Goal: Task Accomplishment & Management: Manage account settings

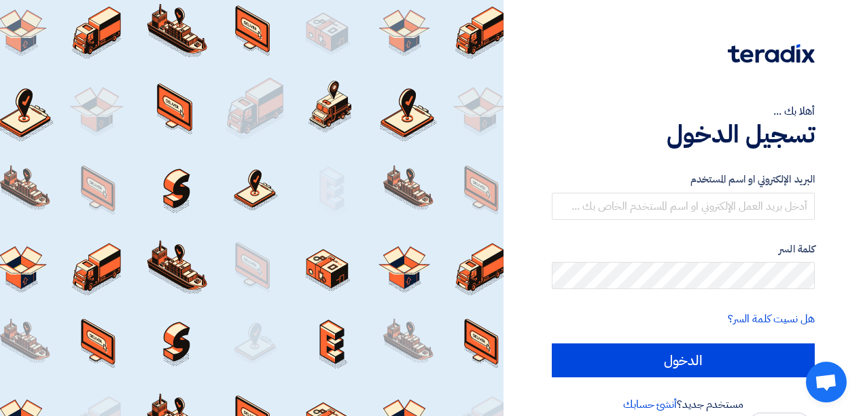
scroll to position [18, 0]
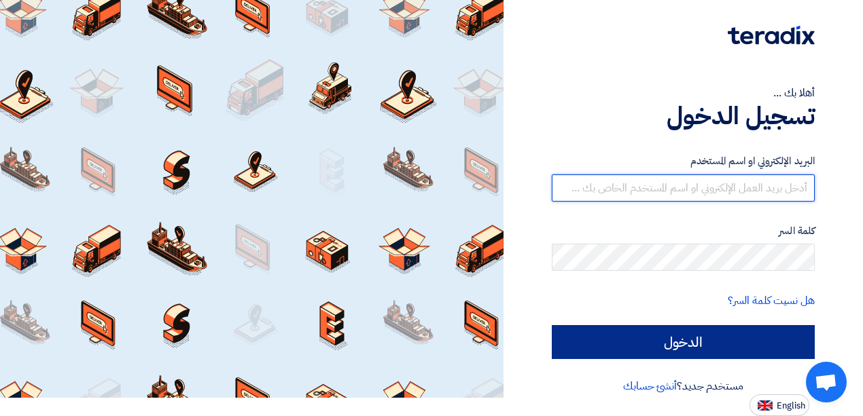
type input "[EMAIL_ADDRESS][DOMAIN_NAME]"
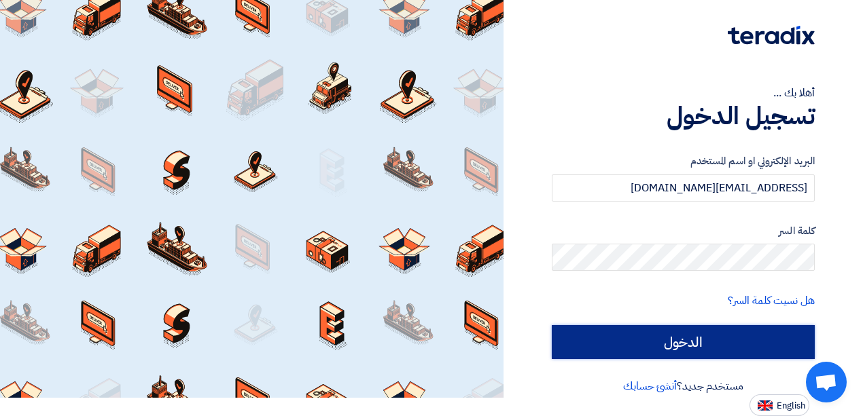
click at [667, 343] on input "الدخول" at bounding box center [683, 342] width 263 height 34
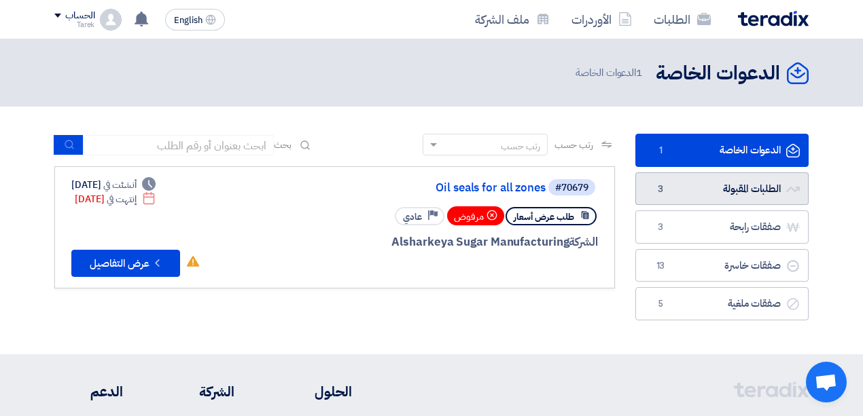
click at [698, 181] on link "الطلبات المقبولة الطلبات المقبولة 3" at bounding box center [721, 189] width 173 height 33
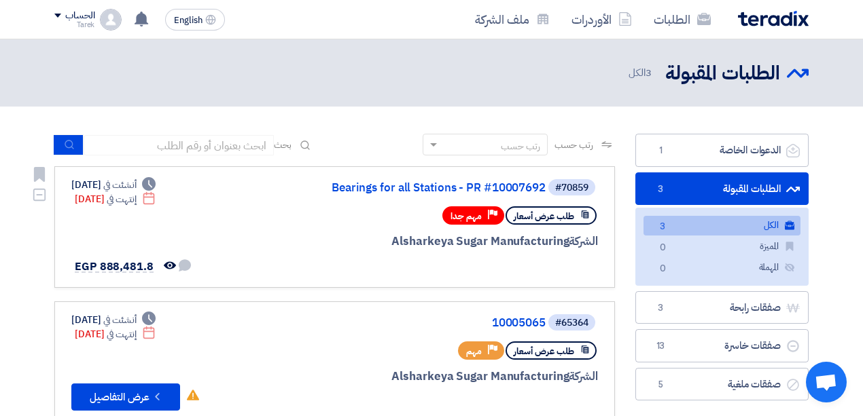
scroll to position [90, 0]
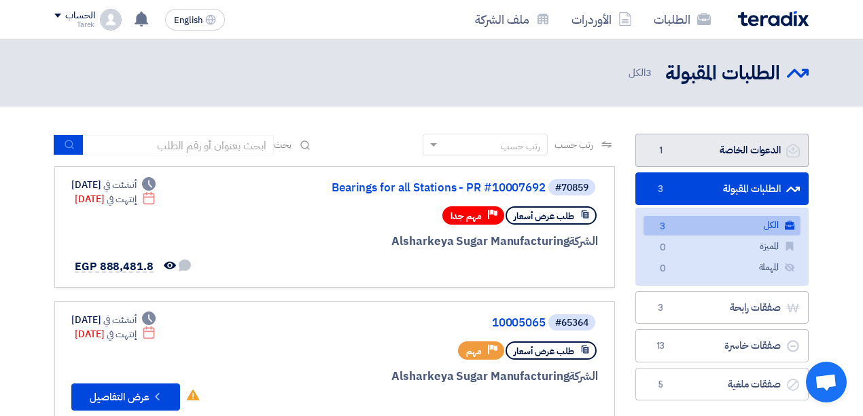
click at [713, 148] on link "الدعوات الخاصة الدعوات الخاصة 1" at bounding box center [721, 150] width 173 height 33
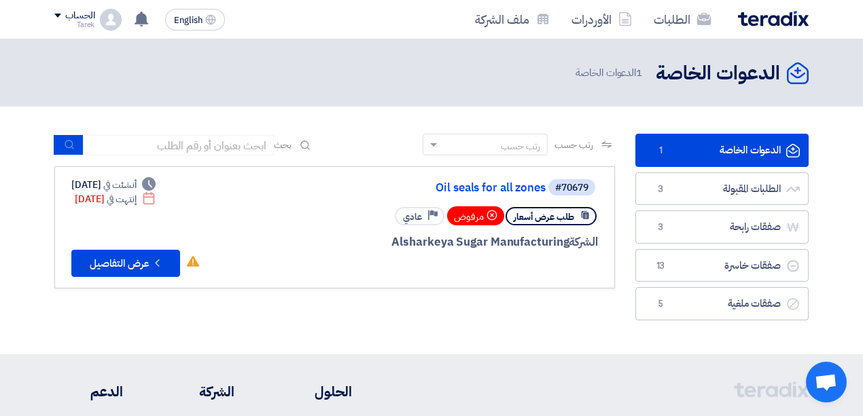
click at [471, 217] on div "مرفوض" at bounding box center [475, 215] width 57 height 19
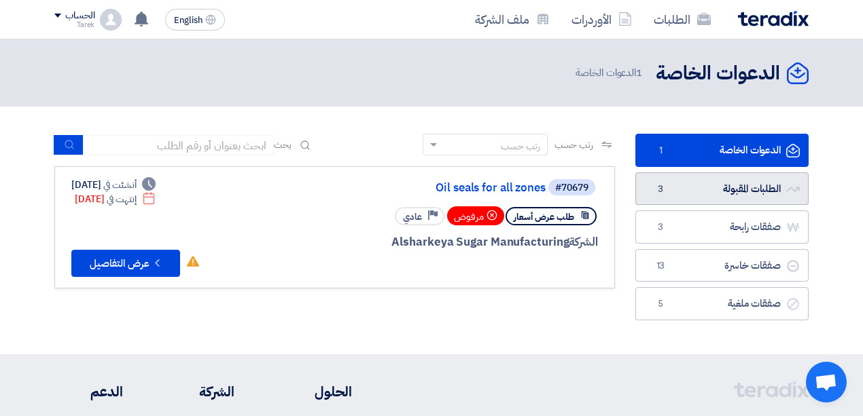
click at [675, 186] on link "الطلبات المقبولة الطلبات المقبولة 3" at bounding box center [721, 189] width 173 height 33
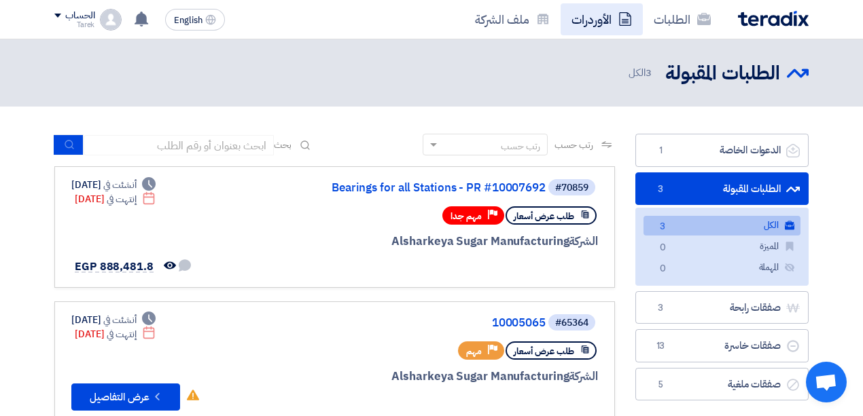
click at [594, 18] on link "الأوردرات" at bounding box center [601, 19] width 82 height 32
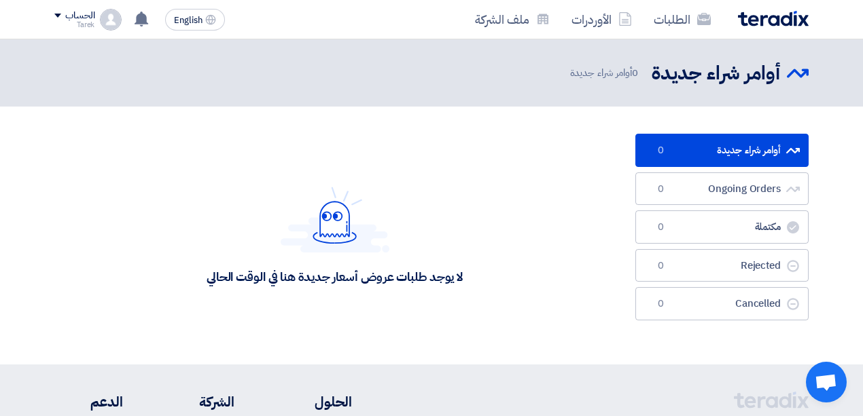
click at [670, 152] on link "أوامر شراء جديدة أوامر شراء جديدة 0" at bounding box center [721, 150] width 173 height 33
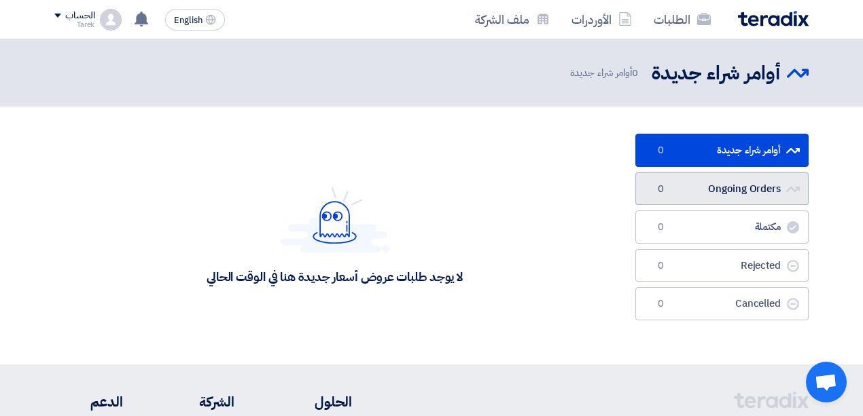
click at [674, 190] on link "Ongoing Orders Ongoing Orders 0" at bounding box center [721, 189] width 173 height 33
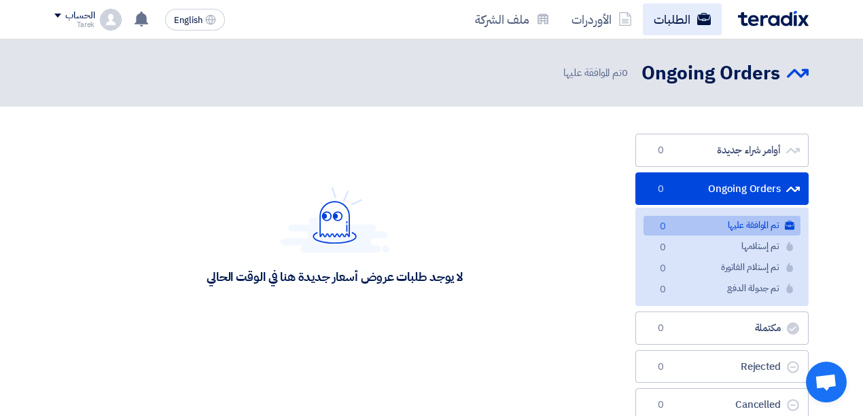
click at [691, 19] on link "الطلبات" at bounding box center [682, 19] width 79 height 32
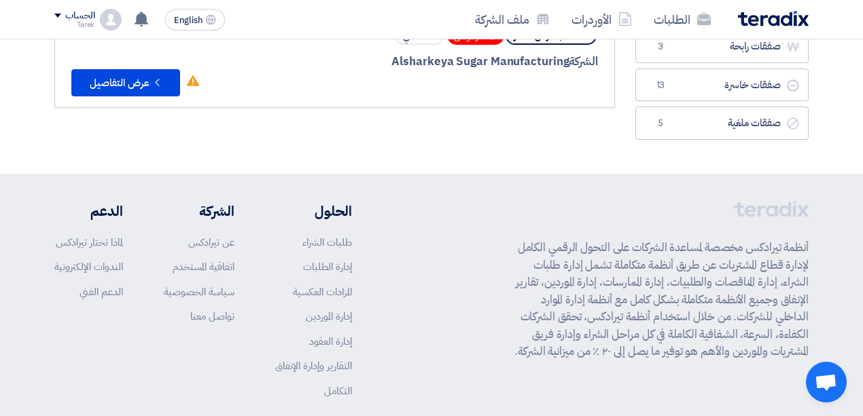
scroll to position [45, 0]
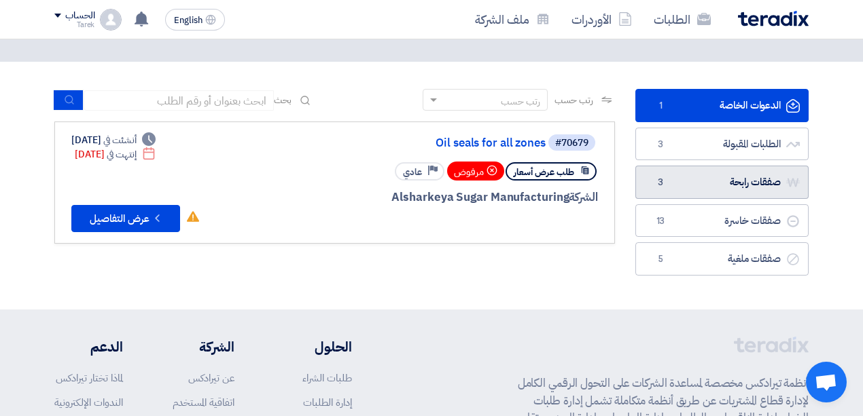
click at [661, 177] on span "3" at bounding box center [660, 183] width 16 height 14
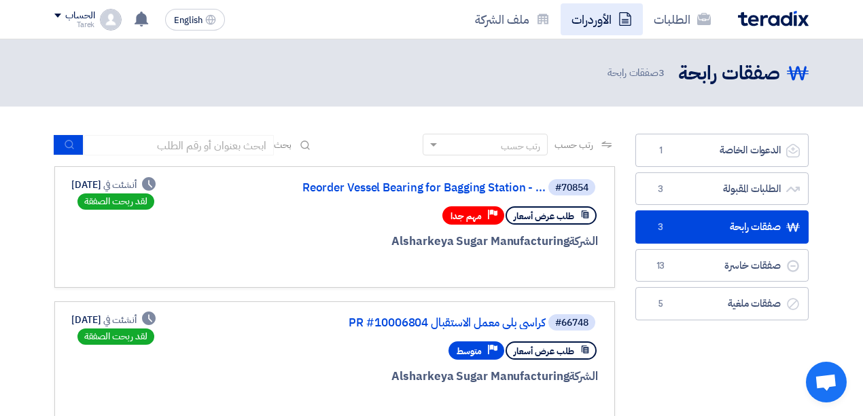
click at [595, 22] on link "الأوردرات" at bounding box center [601, 19] width 82 height 32
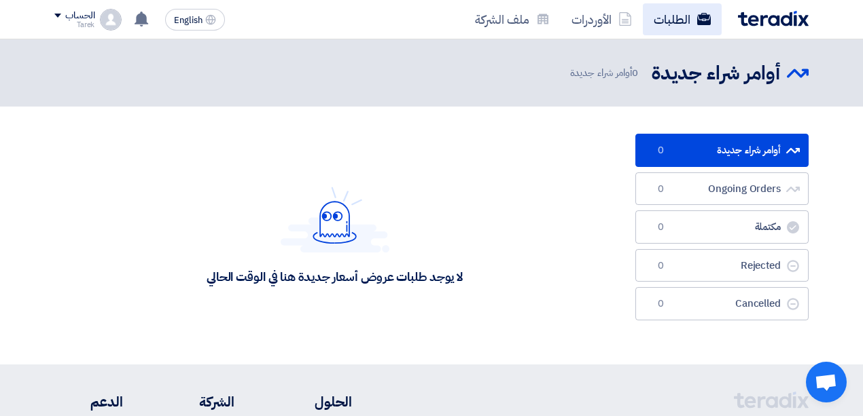
click at [664, 22] on link "الطلبات" at bounding box center [682, 19] width 79 height 32
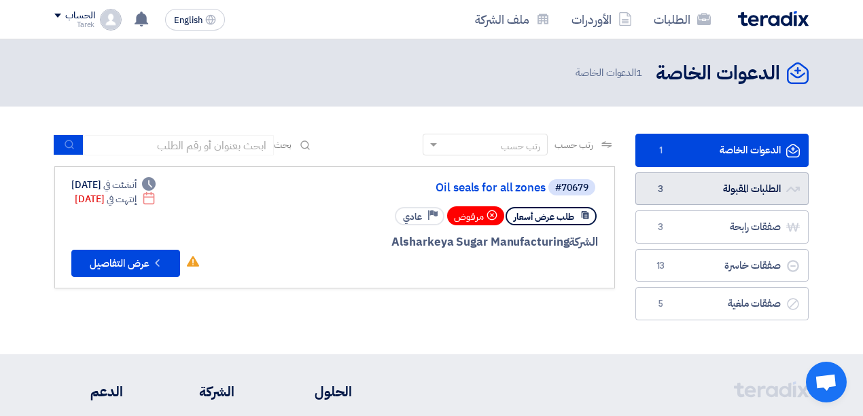
click at [663, 186] on span "3" at bounding box center [660, 190] width 16 height 14
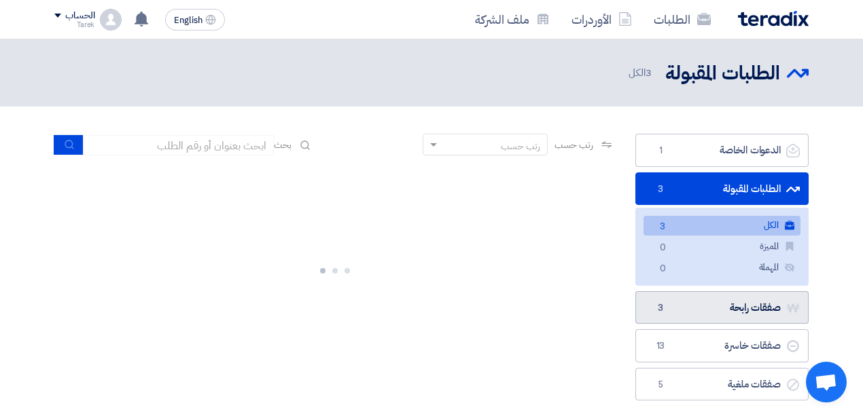
click at [687, 307] on link "صفقات رابحة صفقات رابحة 3" at bounding box center [721, 307] width 173 height 33
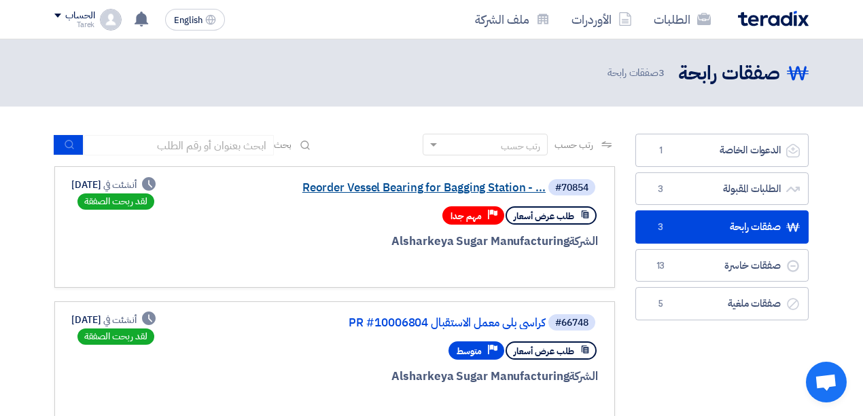
click at [372, 187] on link "Reorder Vessel Bearing for Bagging Station - ..." at bounding box center [410, 188] width 272 height 12
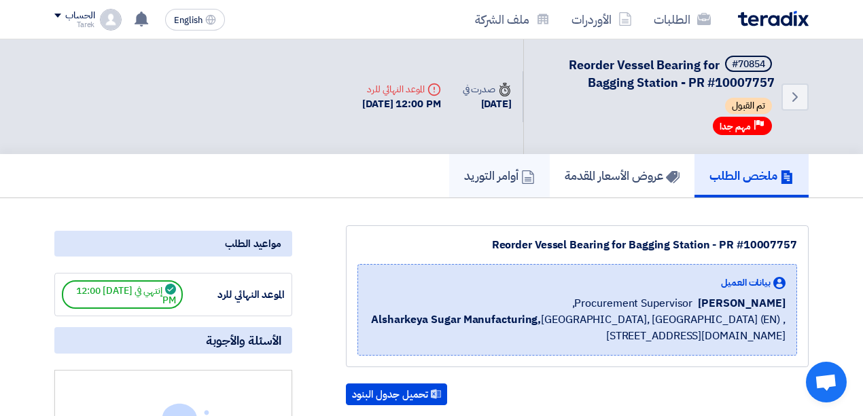
click at [482, 179] on h5 "أوامر التوريد" at bounding box center [499, 176] width 71 height 16
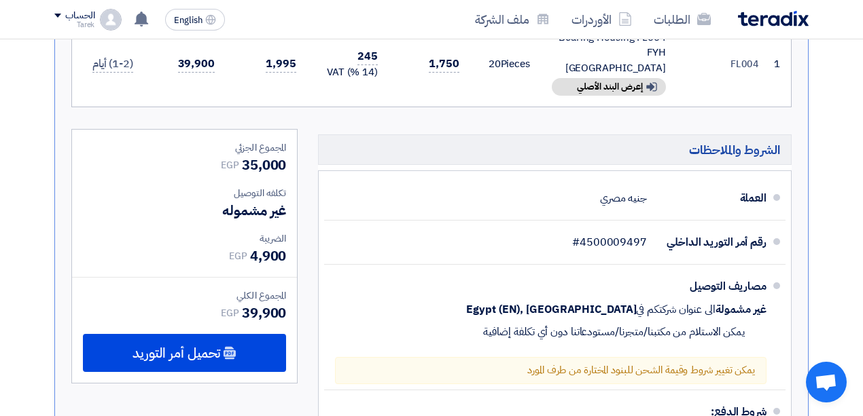
scroll to position [498, 0]
